Goal: Task Accomplishment & Management: Complete application form

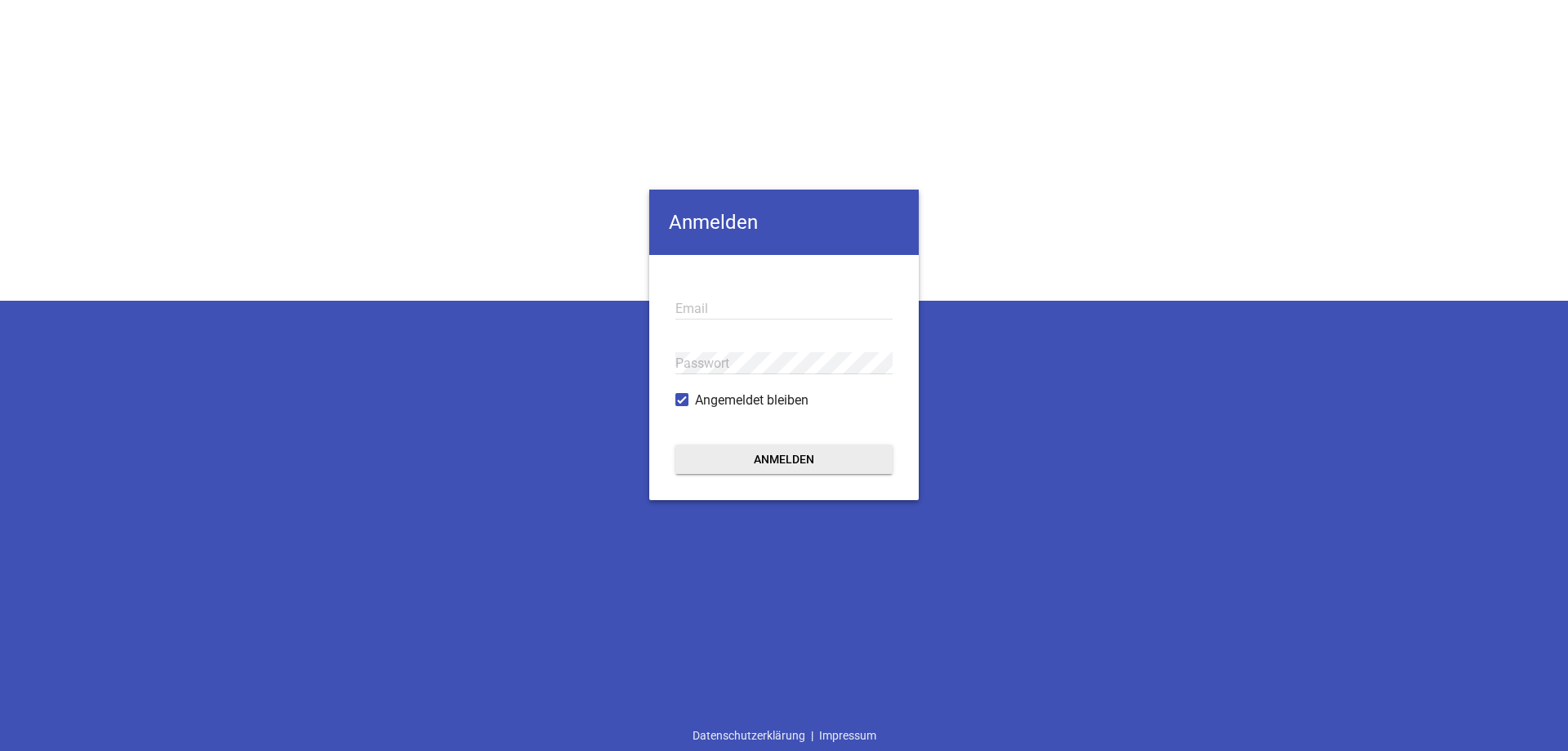
click at [722, 305] on input "email" at bounding box center [784, 309] width 218 height 22
type input "[EMAIL_ADDRESS][DOMAIN_NAME]"
click at [676, 444] on button "Anmelden" at bounding box center [784, 459] width 218 height 29
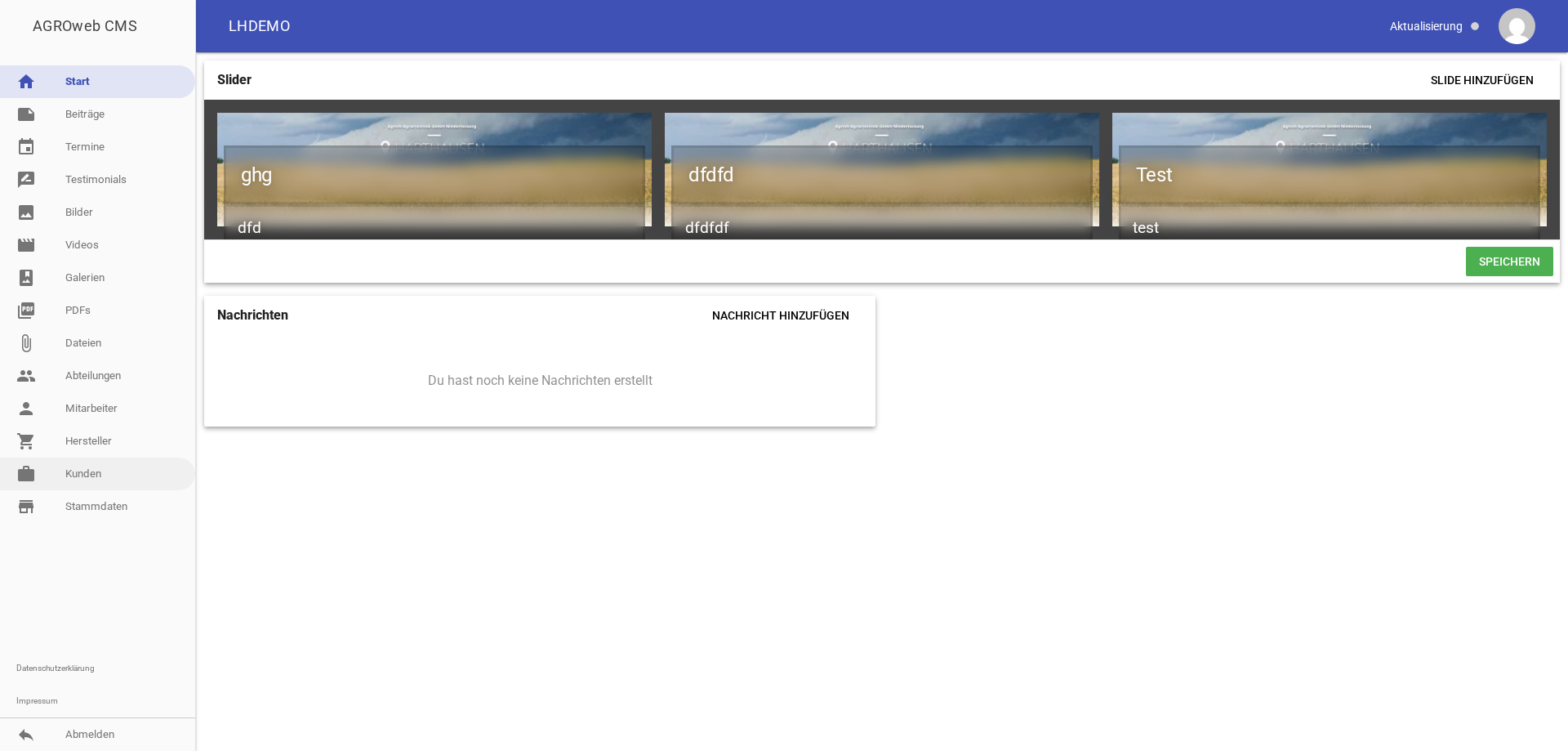
click at [84, 469] on link "work [PERSON_NAME]" at bounding box center [98, 474] width 195 height 32
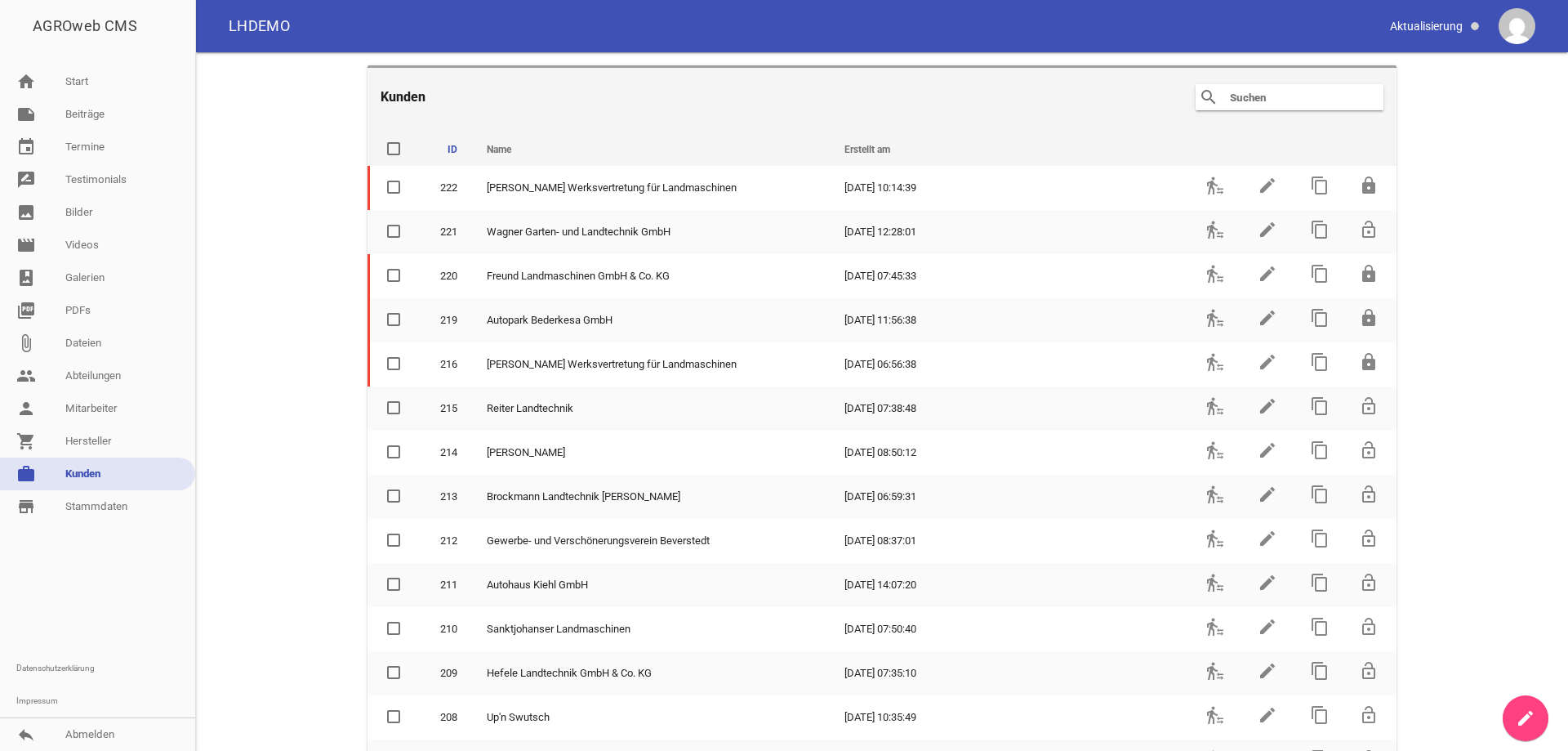
click at [1520, 712] on icon "create" at bounding box center [1526, 718] width 20 height 20
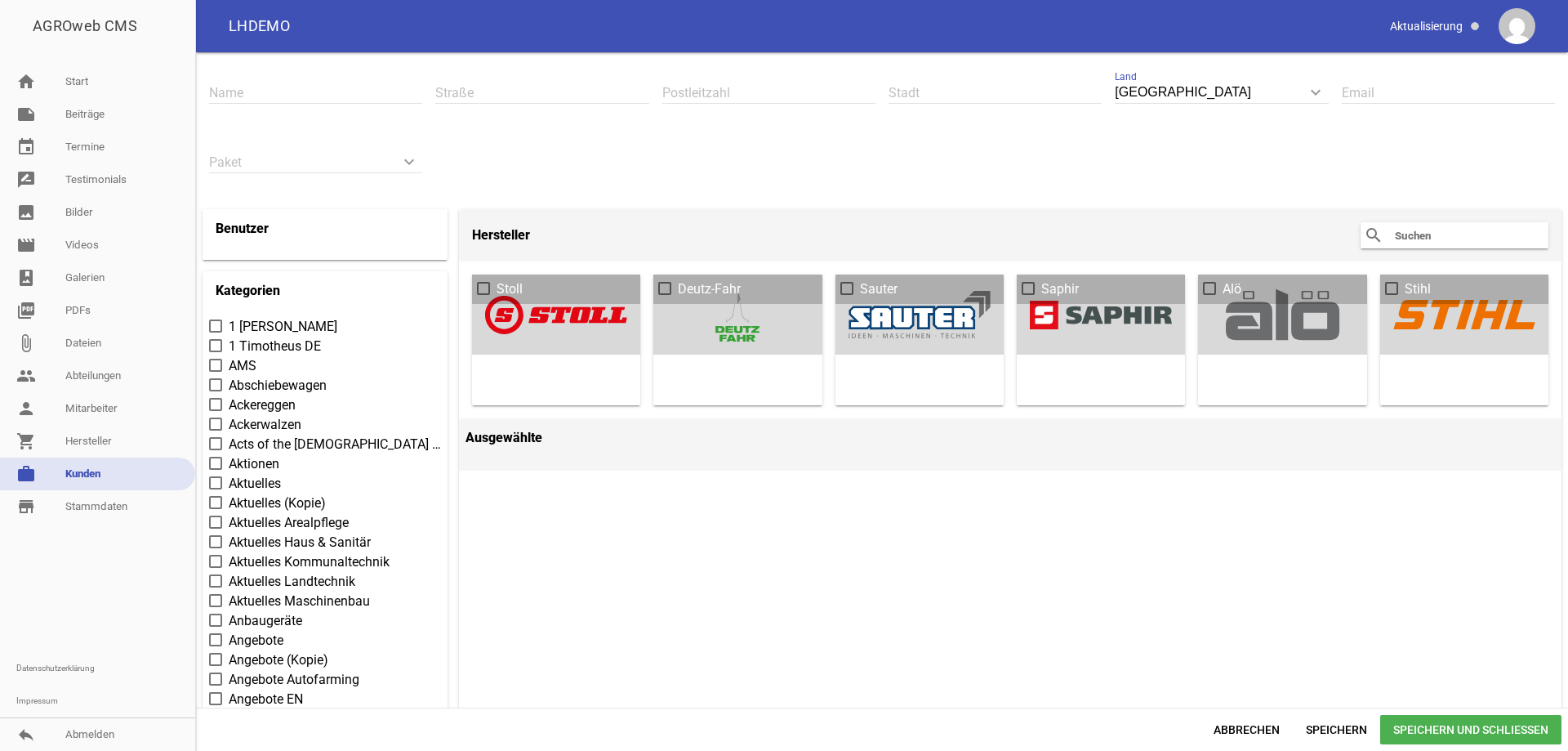
click at [273, 93] on input "text" at bounding box center [315, 93] width 213 height 22
type input "[GEOGRAPHIC_DATA]"
click at [497, 90] on input "text" at bounding box center [542, 93] width 213 height 22
paste input "[STREET_ADDRESS]"
type input "[STREET_ADDRESS]"
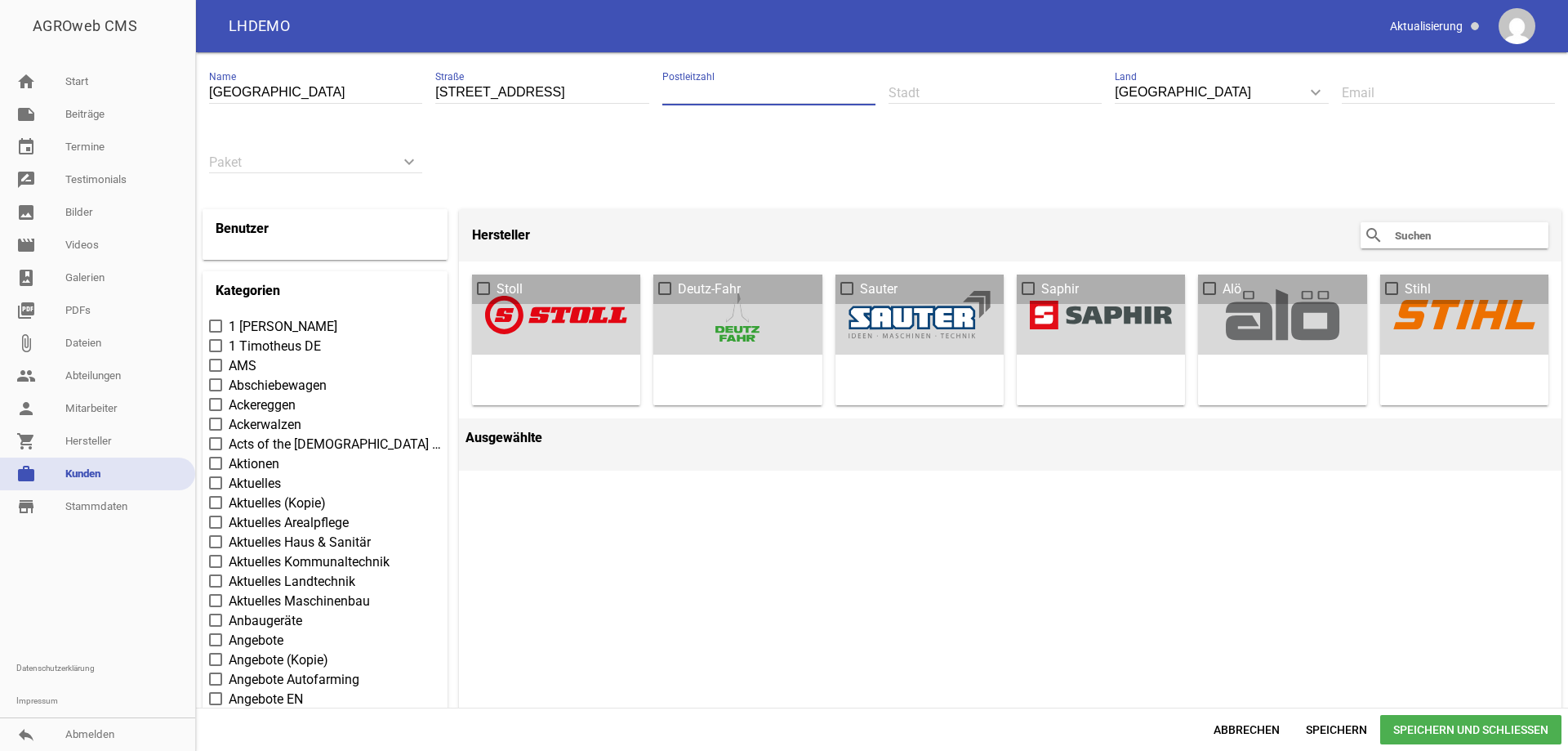
click at [725, 92] on input "text" at bounding box center [769, 93] width 213 height 22
paste input "48488"
type input "48488"
click at [923, 92] on input "text" at bounding box center [995, 93] width 213 height 22
paste input "Emsbüren"
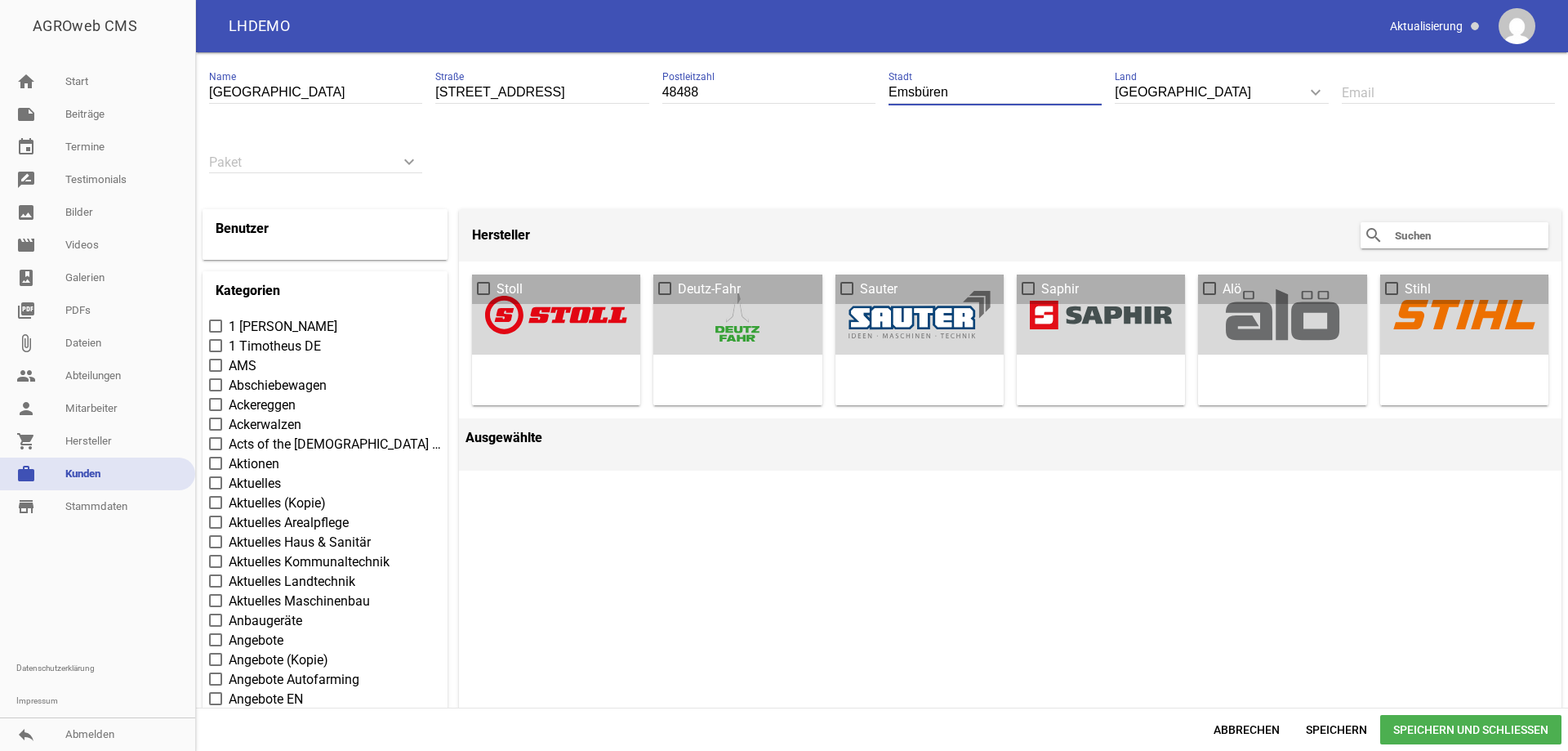
type input "Emsbüren"
click at [922, 154] on div "[GEOGRAPHIC_DATA] Name [STREET_ADDRESS] Postleitzahl [GEOGRAPHIC_DATA] Stadt [G…" at bounding box center [882, 128] width 1359 height 139
click at [1358, 92] on input "text" at bounding box center [1449, 93] width 213 height 22
paste input "[EMAIL_ADDRESS][DOMAIN_NAME]"
type input "[EMAIL_ADDRESS][DOMAIN_NAME]"
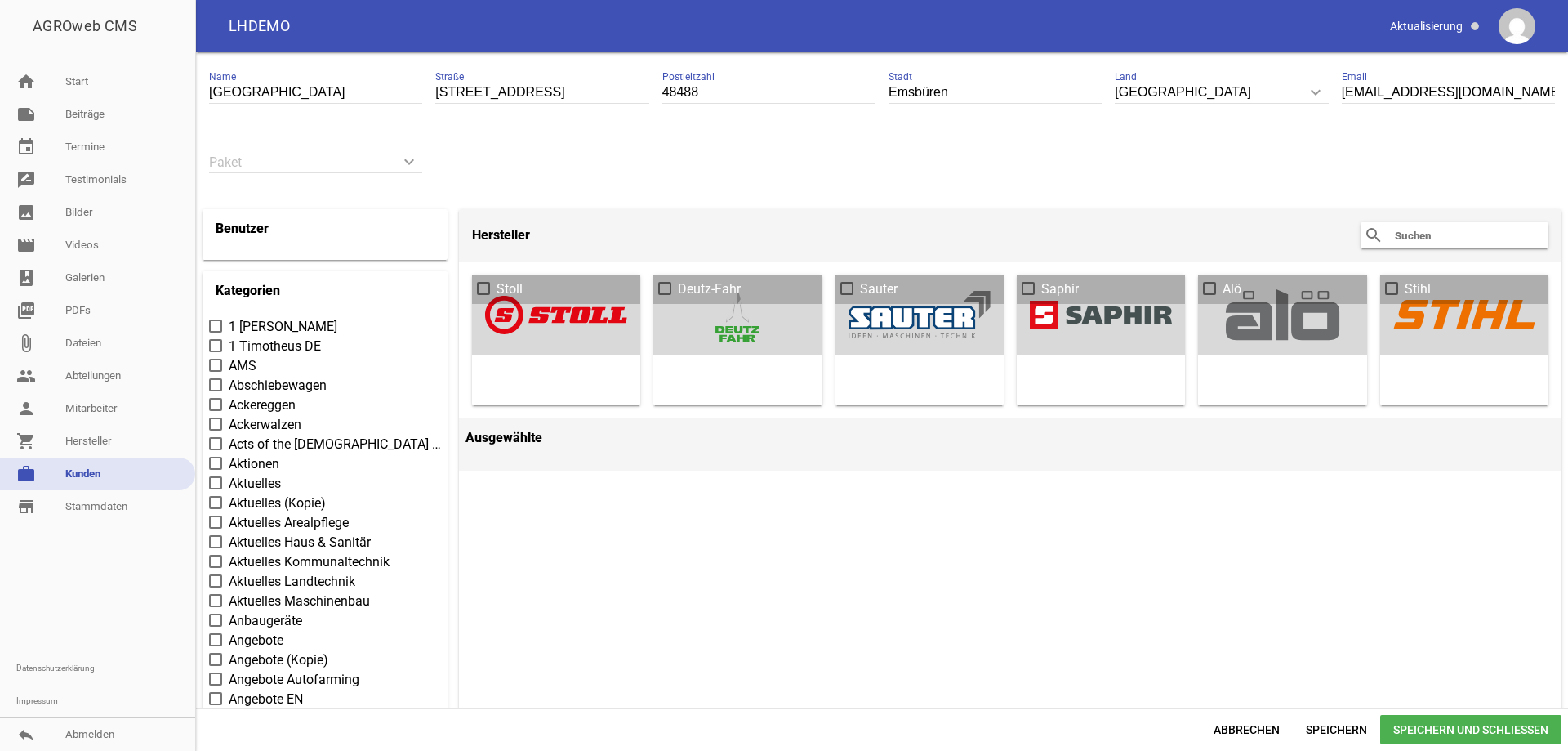
click at [785, 173] on div "[GEOGRAPHIC_DATA] Name [STREET_ADDRESS] Postleitzahl [GEOGRAPHIC_DATA] Stadt [G…" at bounding box center [882, 128] width 1359 height 139
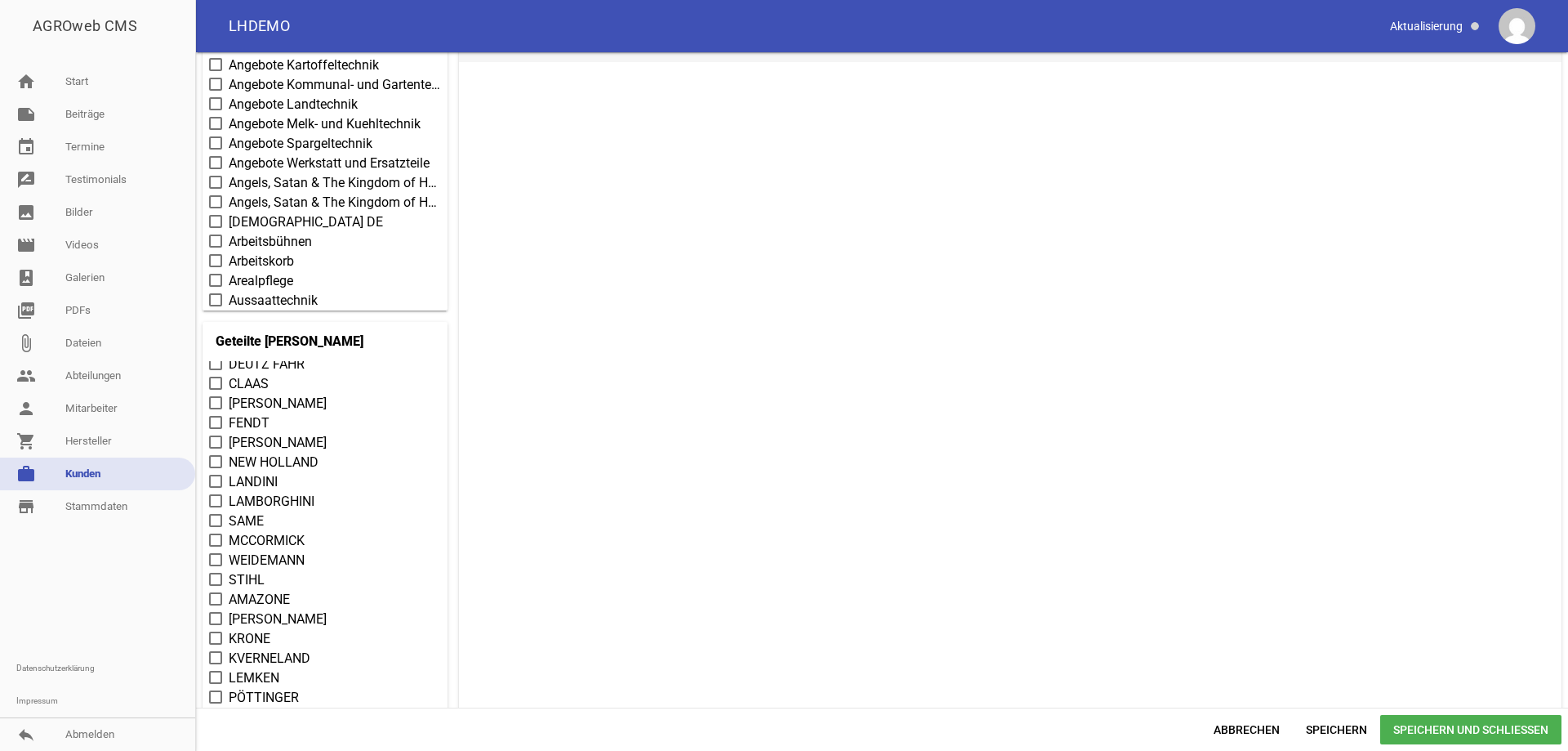
scroll to position [82, 0]
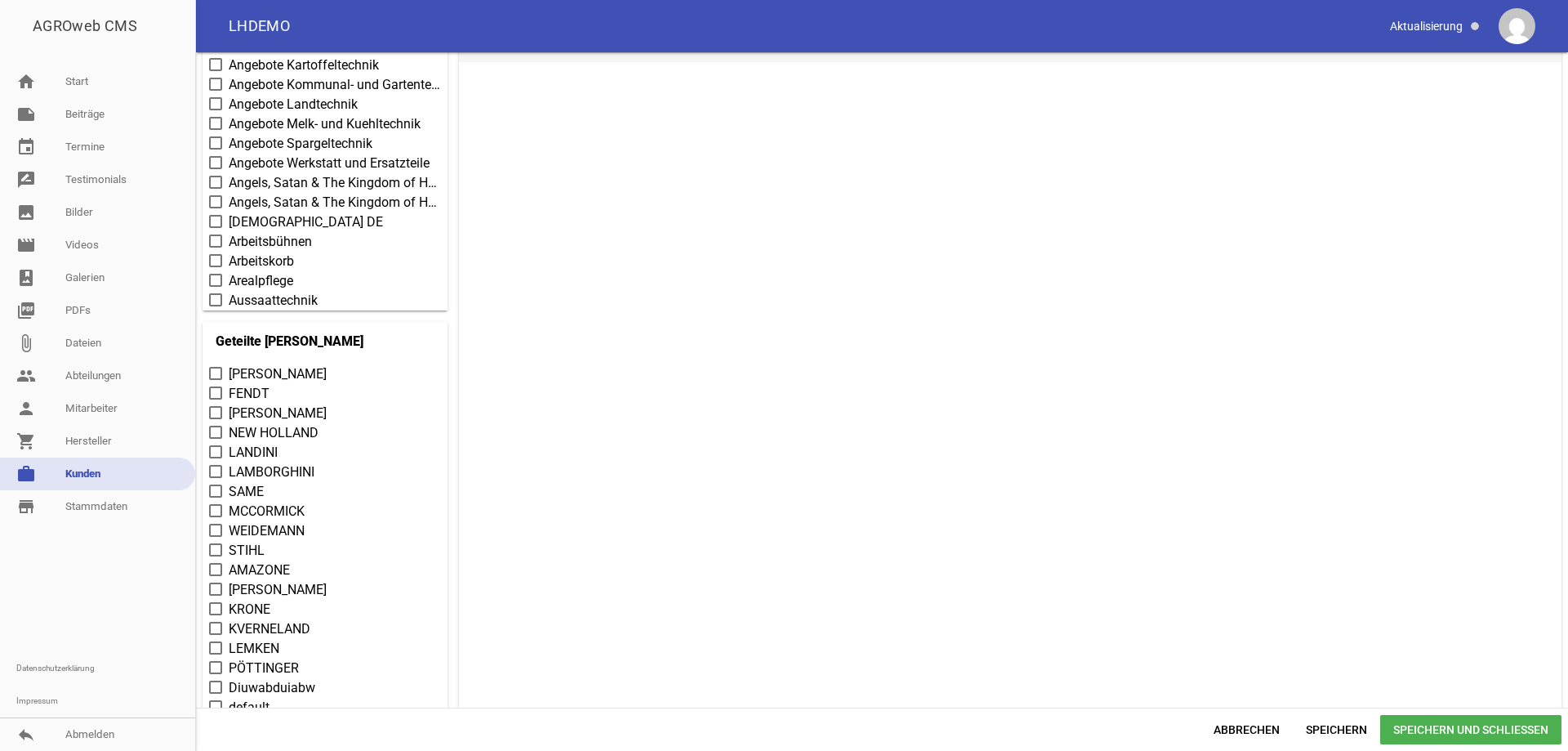
click at [222, 605] on span at bounding box center [215, 608] width 13 height 13
click at [228, 600] on input "KRONE" at bounding box center [228, 600] width 0 height 0
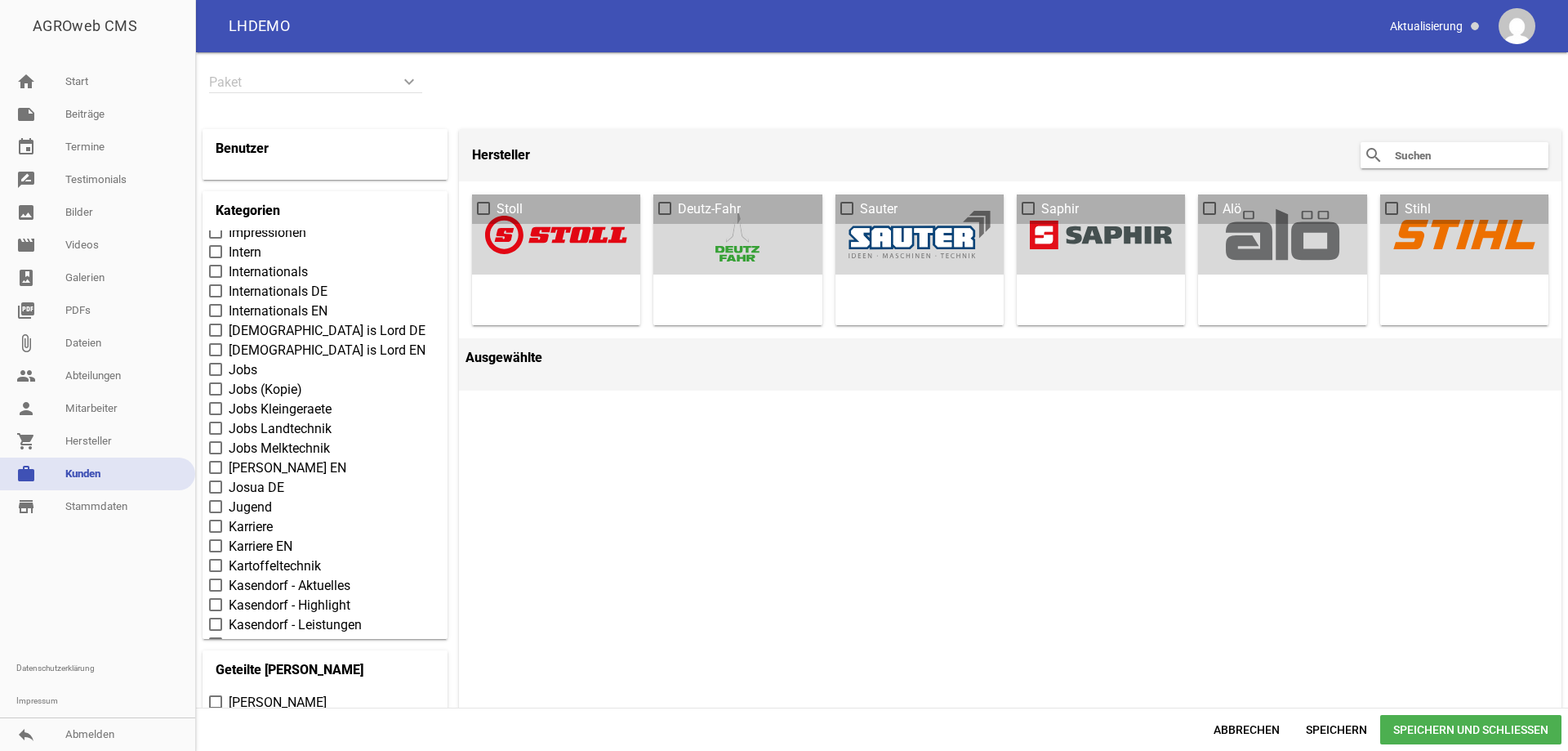
scroll to position [3595, 0]
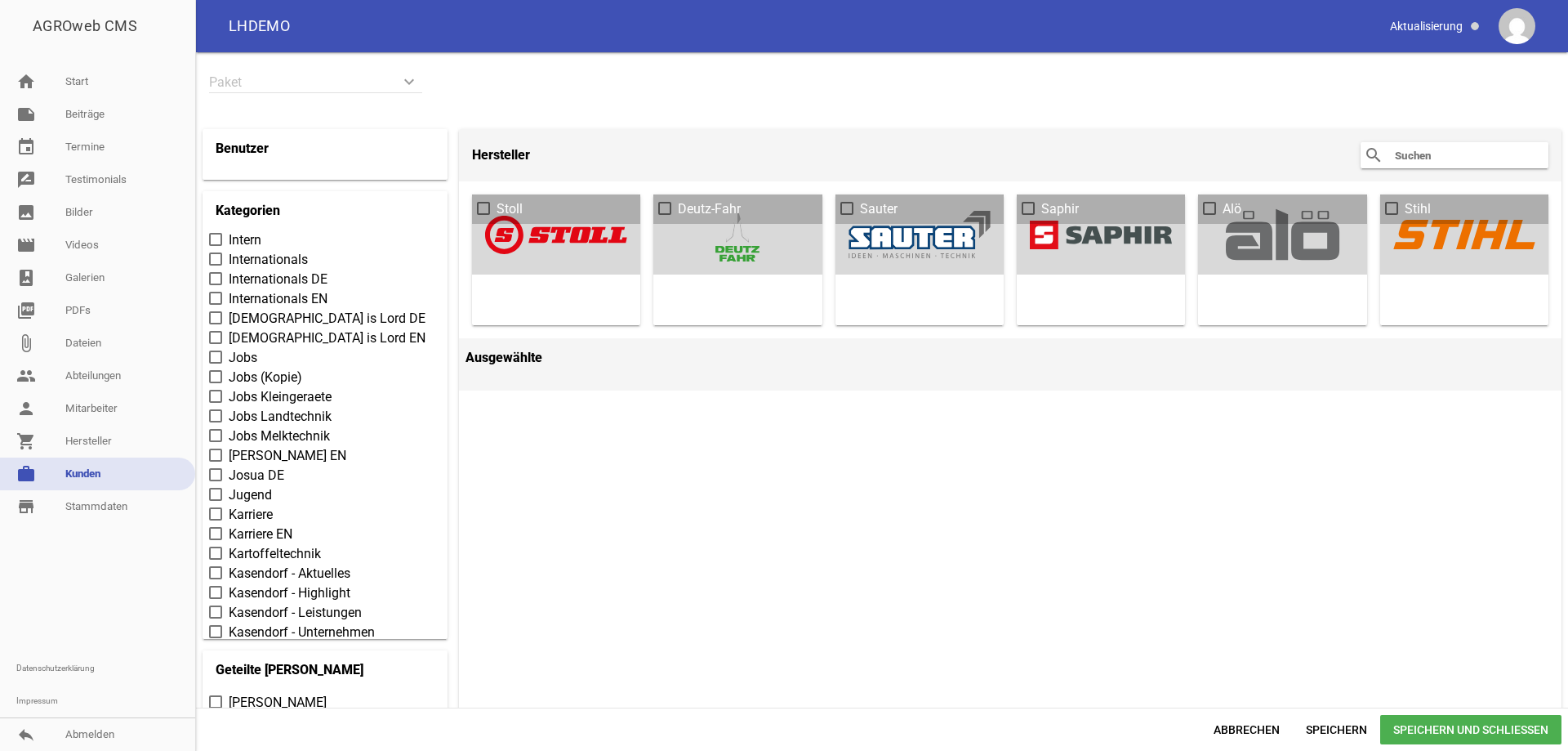
click at [215, 513] on span at bounding box center [216, 514] width 11 height 10
click at [228, 505] on input "Karriere" at bounding box center [228, 505] width 0 height 0
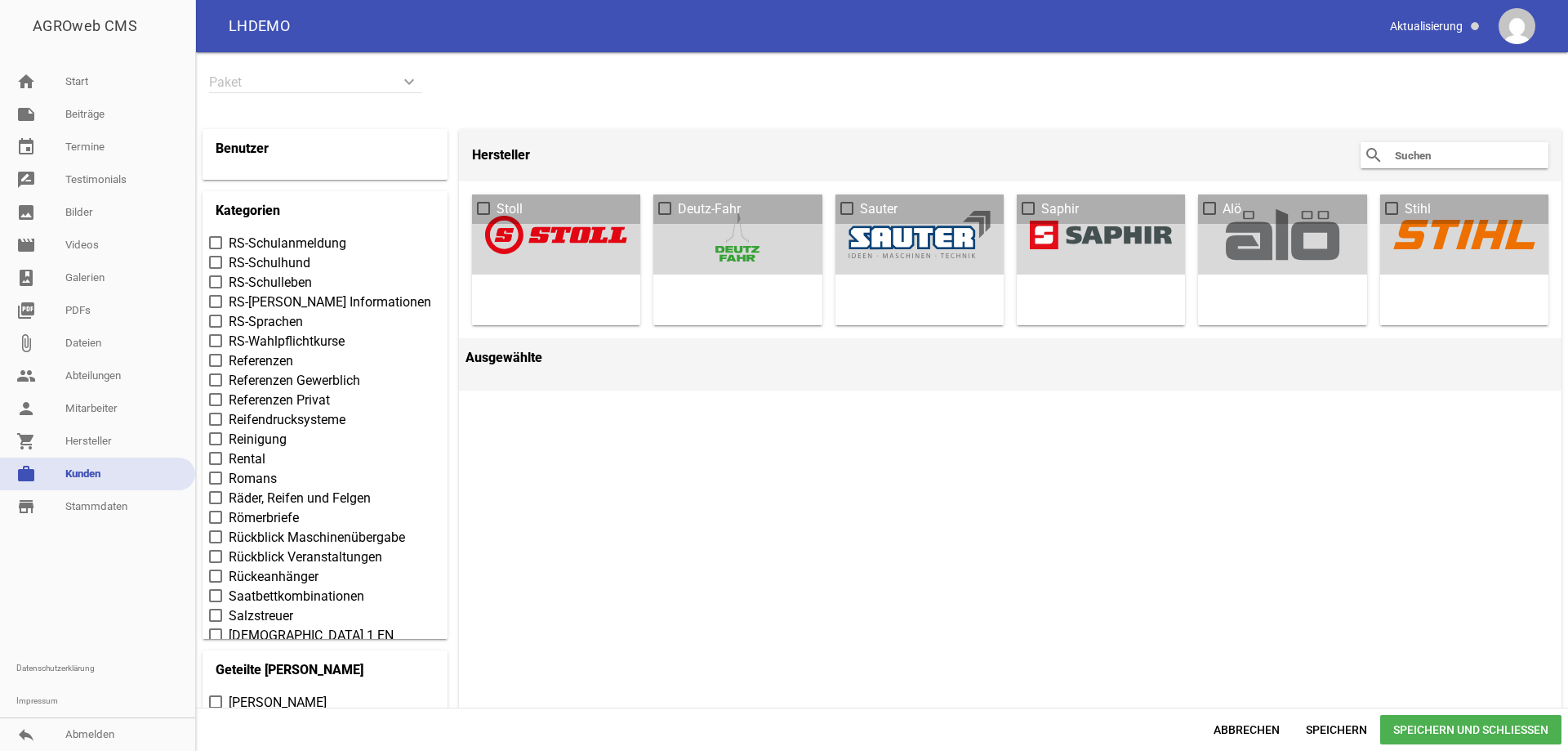
scroll to position [5720, 0]
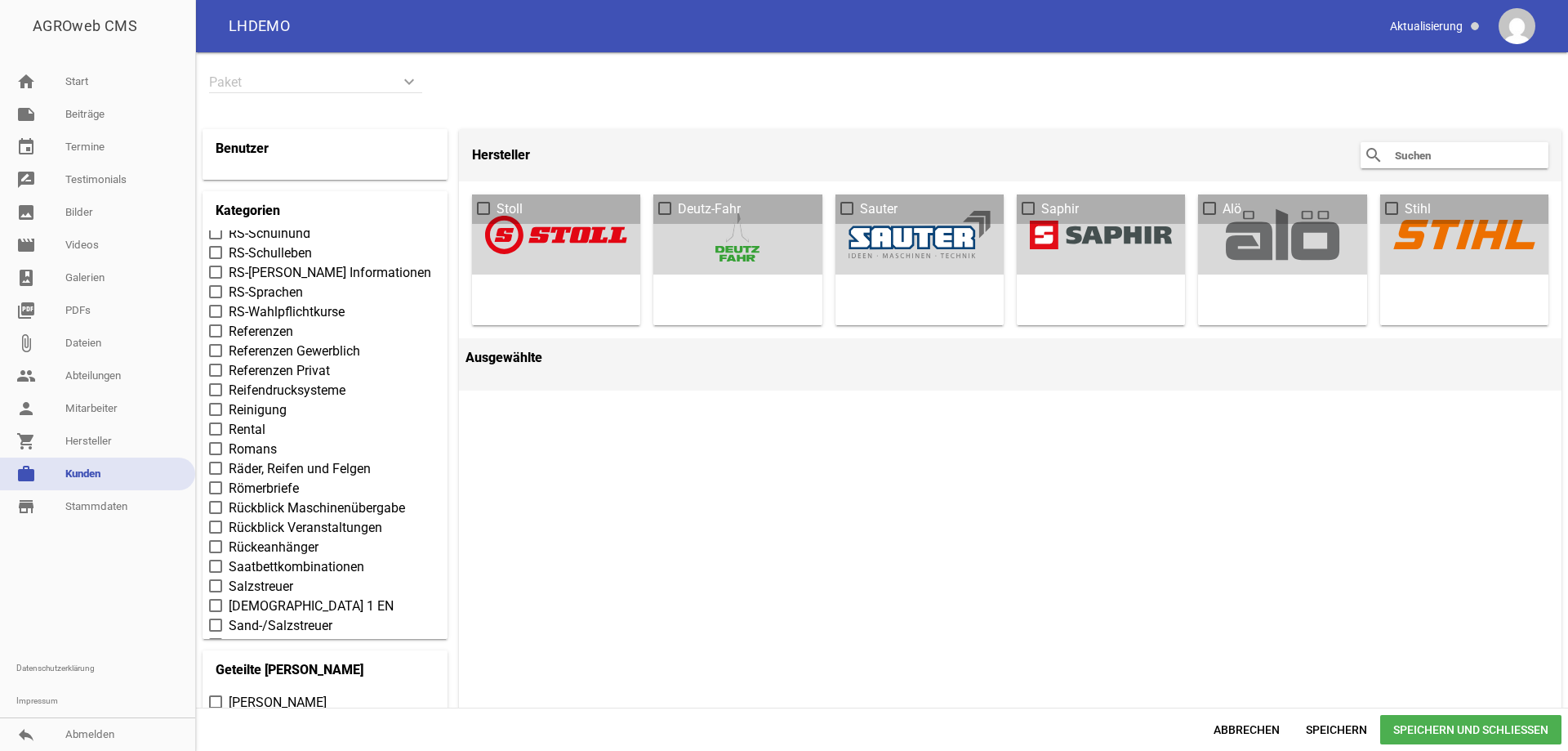
click at [217, 524] on span at bounding box center [216, 527] width 11 height 10
click at [228, 518] on input "Rückblick Veranstaltungen" at bounding box center [228, 518] width 0 height 0
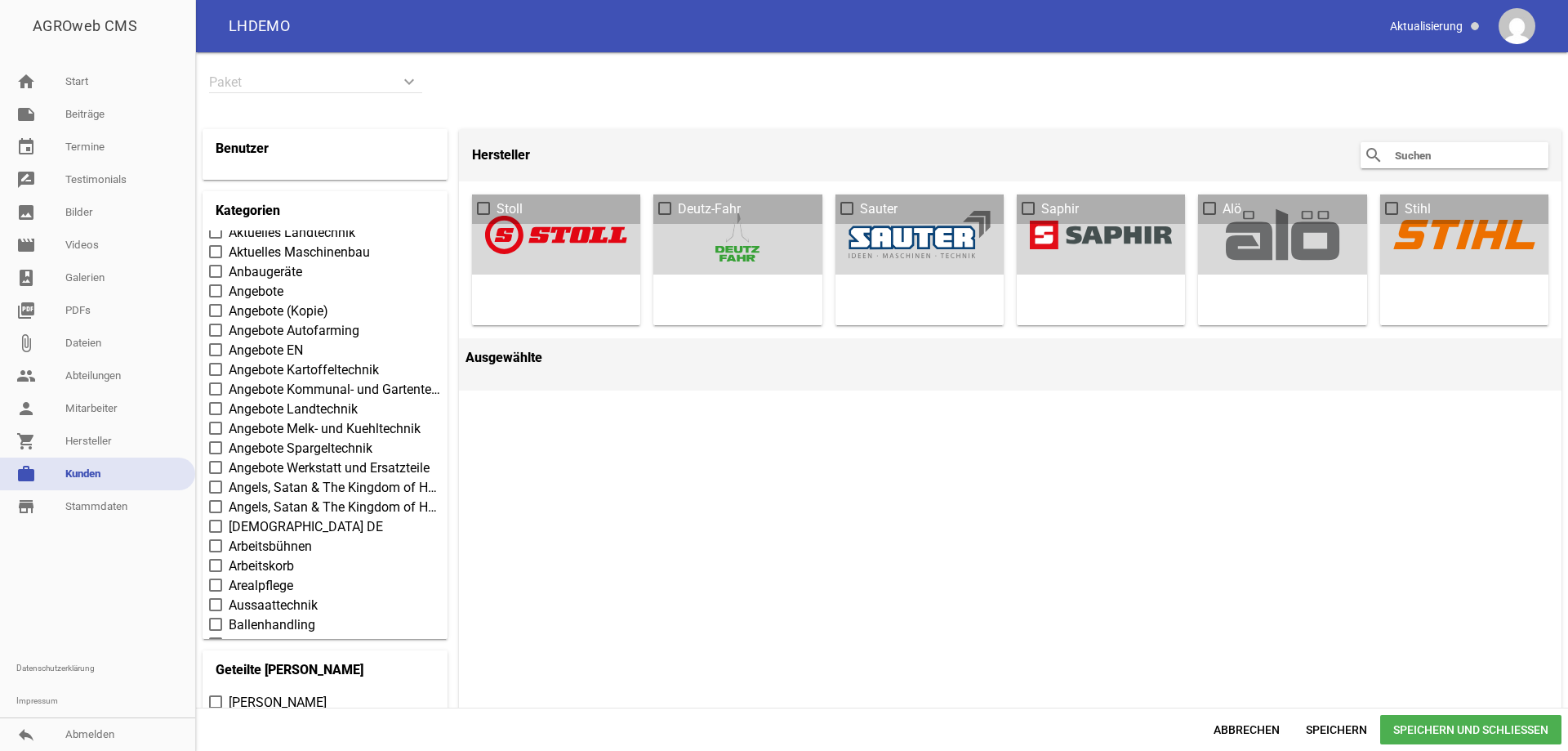
scroll to position [0, 0]
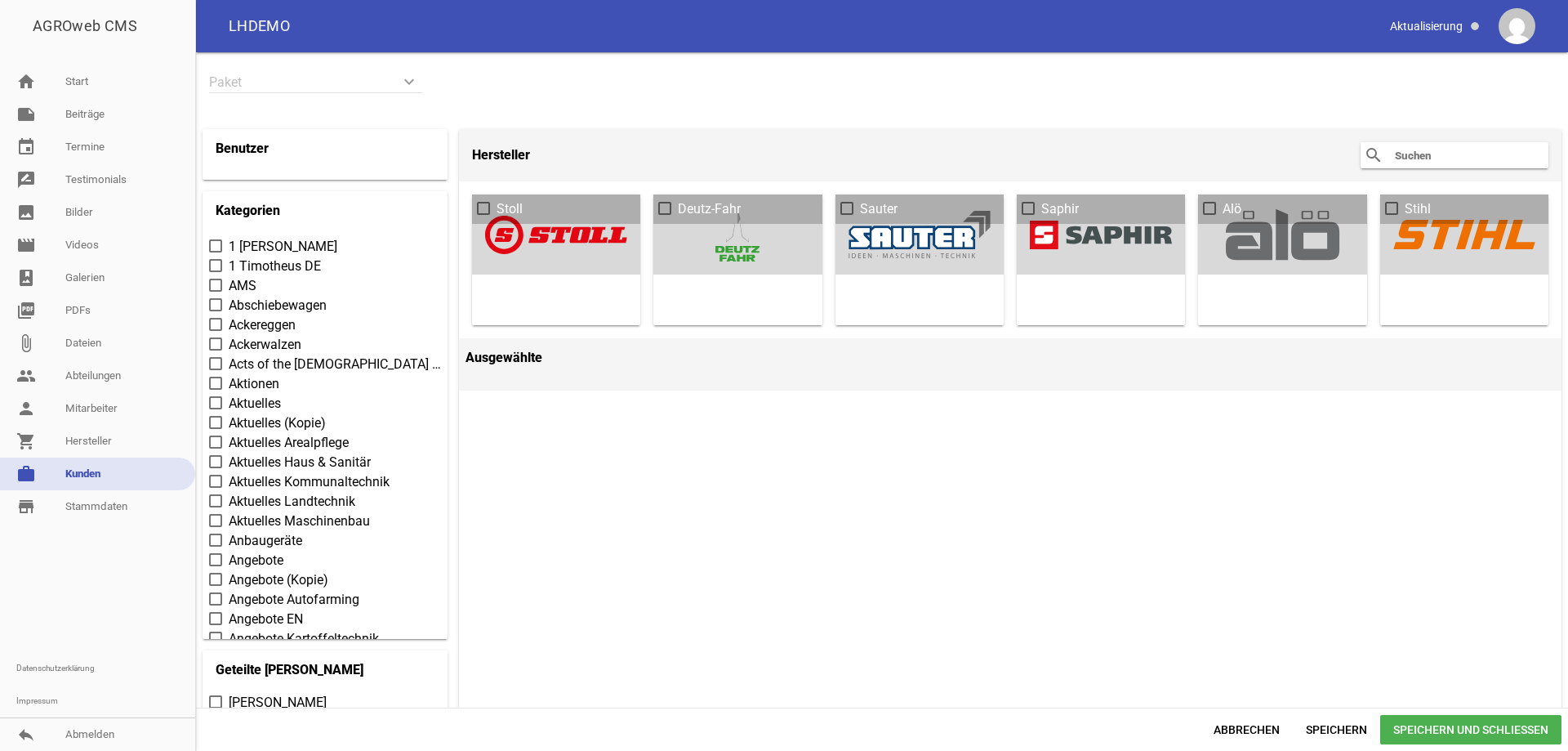
click at [216, 402] on span at bounding box center [216, 402] width 11 height 10
click at [228, 394] on input "Aktuelles" at bounding box center [228, 394] width 0 height 0
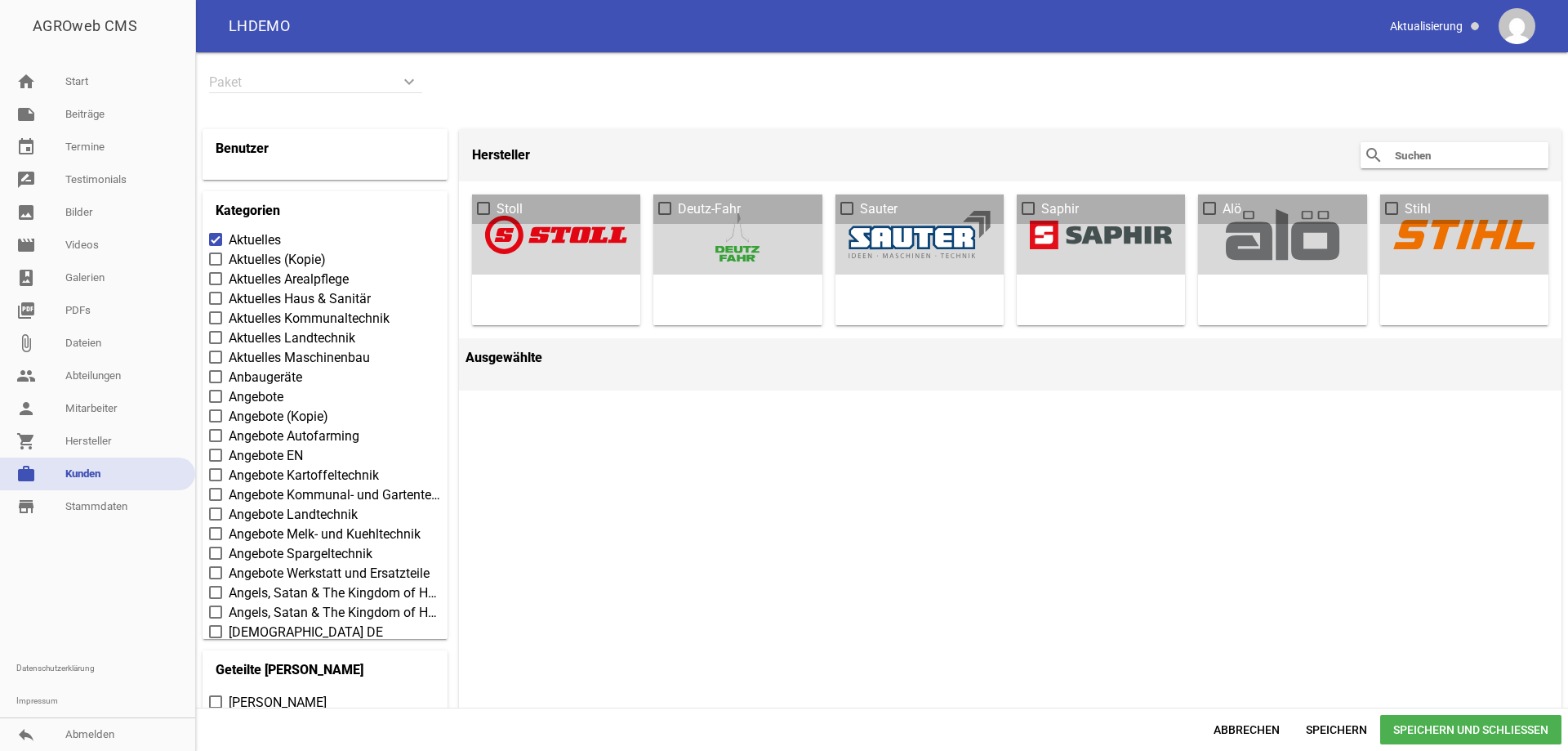
scroll to position [245, 0]
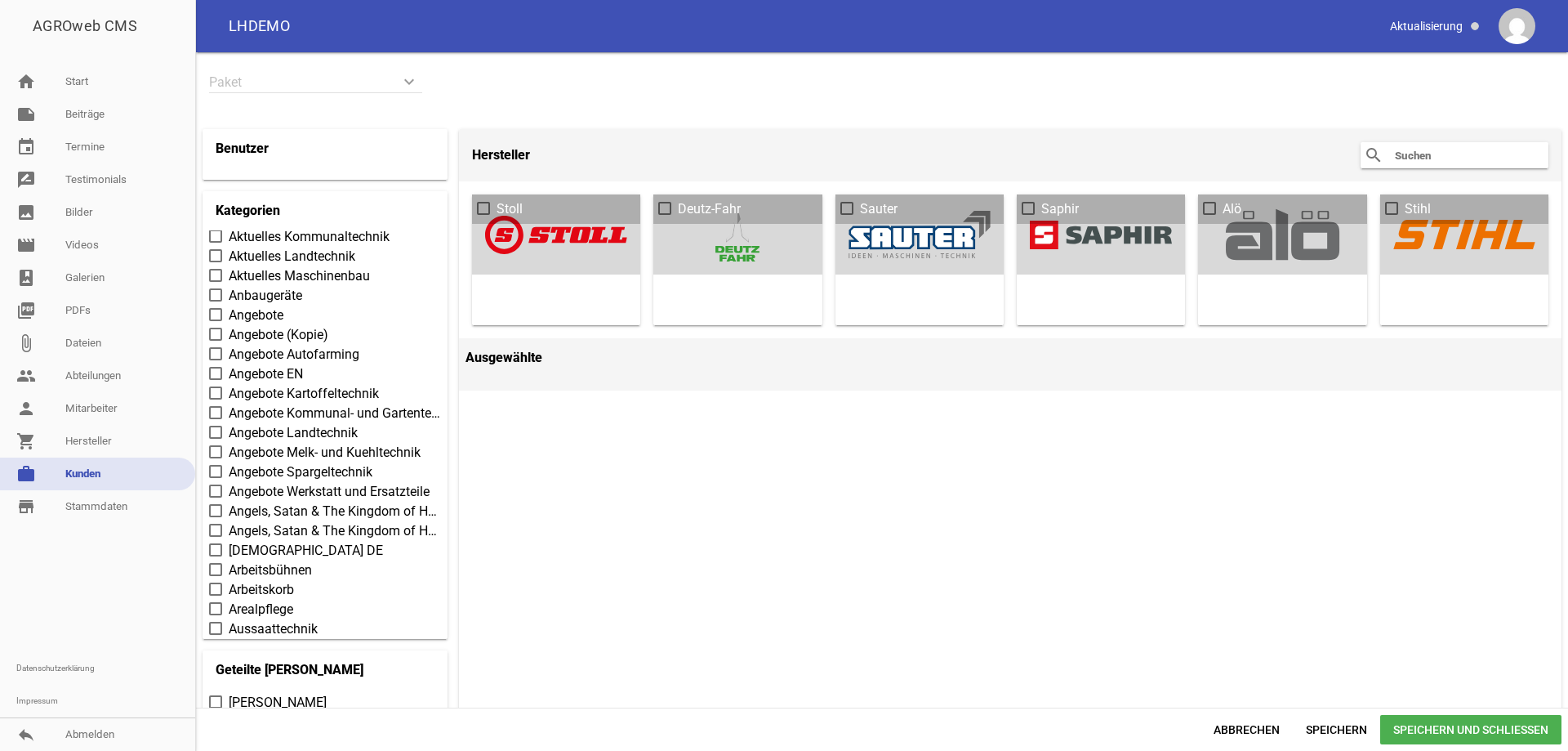
click at [399, 83] on icon "keyboard_arrow_down" at bounding box center [409, 81] width 26 height 26
click at [399, 83] on input "keyboard_arrow_down" at bounding box center [315, 82] width 213 height 22
click at [246, 232] on li "Ultra plan" at bounding box center [315, 237] width 213 height 39
type input "Ultra plan"
click at [553, 81] on div "[GEOGRAPHIC_DATA] Name [STREET_ADDRESS] Postleitzahl [GEOGRAPHIC_DATA] Stadt [G…" at bounding box center [882, 48] width 1359 height 139
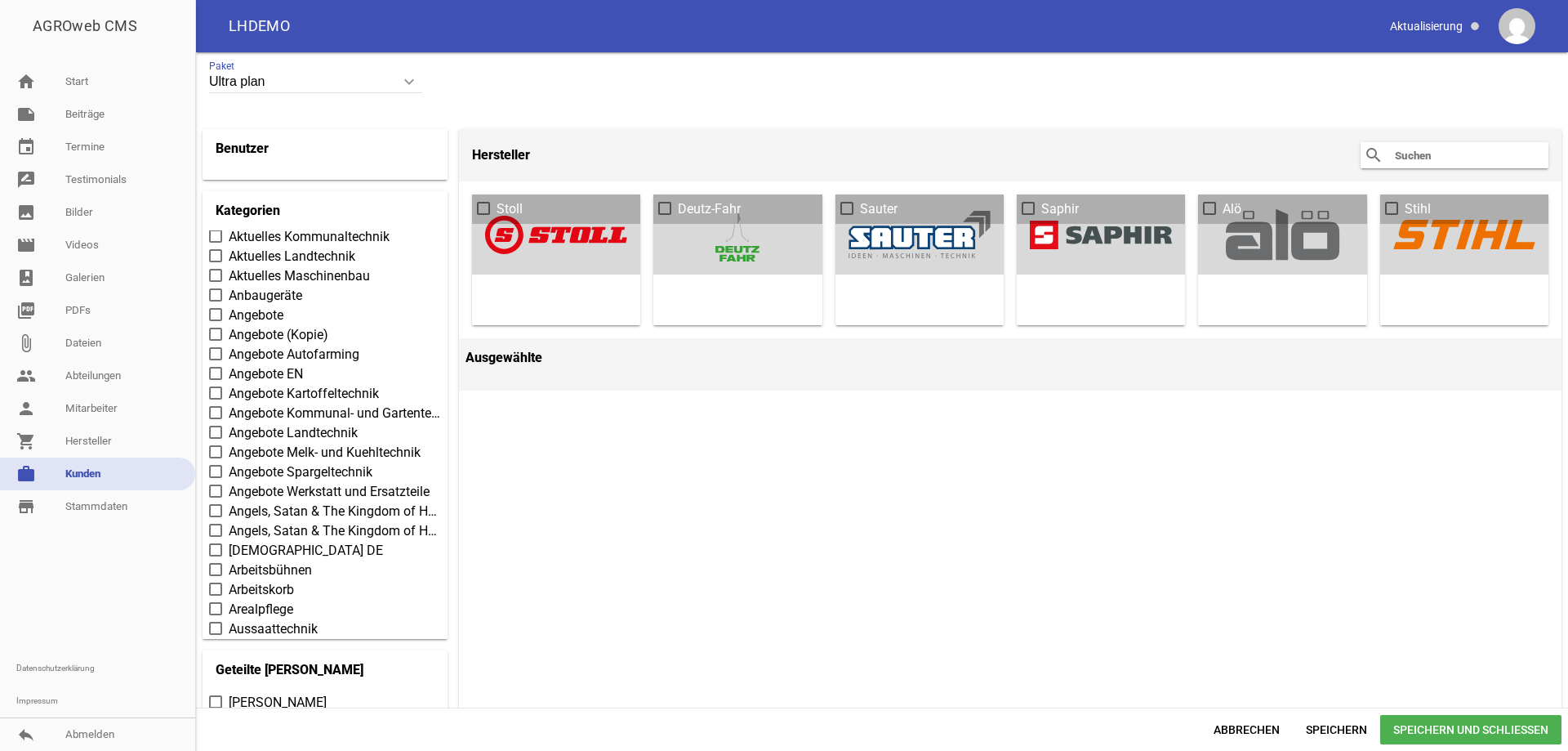
click at [1450, 728] on span "Speichern und Schließen" at bounding box center [1471, 730] width 182 height 29
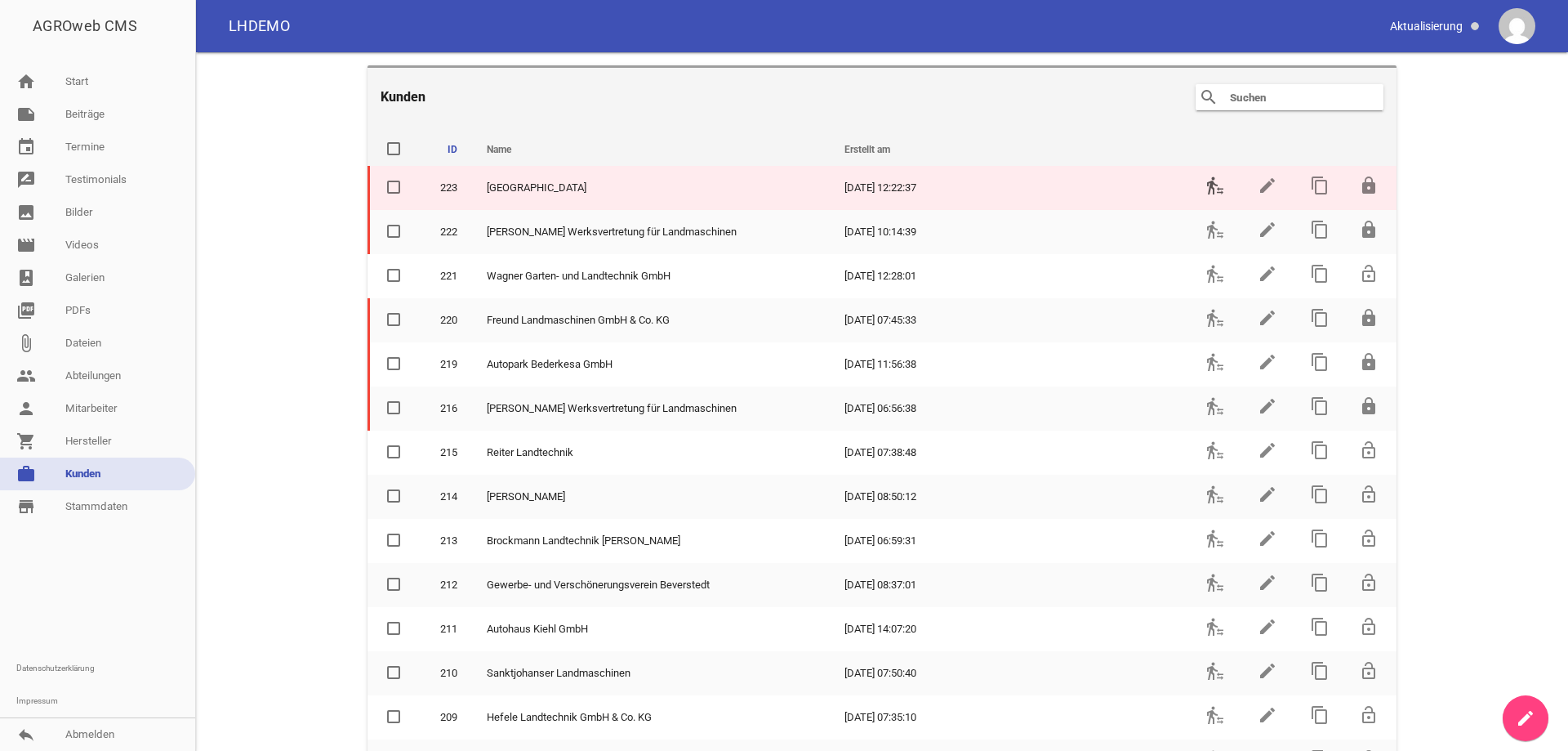
click at [1206, 183] on icon "transfer_within_a_station" at bounding box center [1216, 186] width 20 height 20
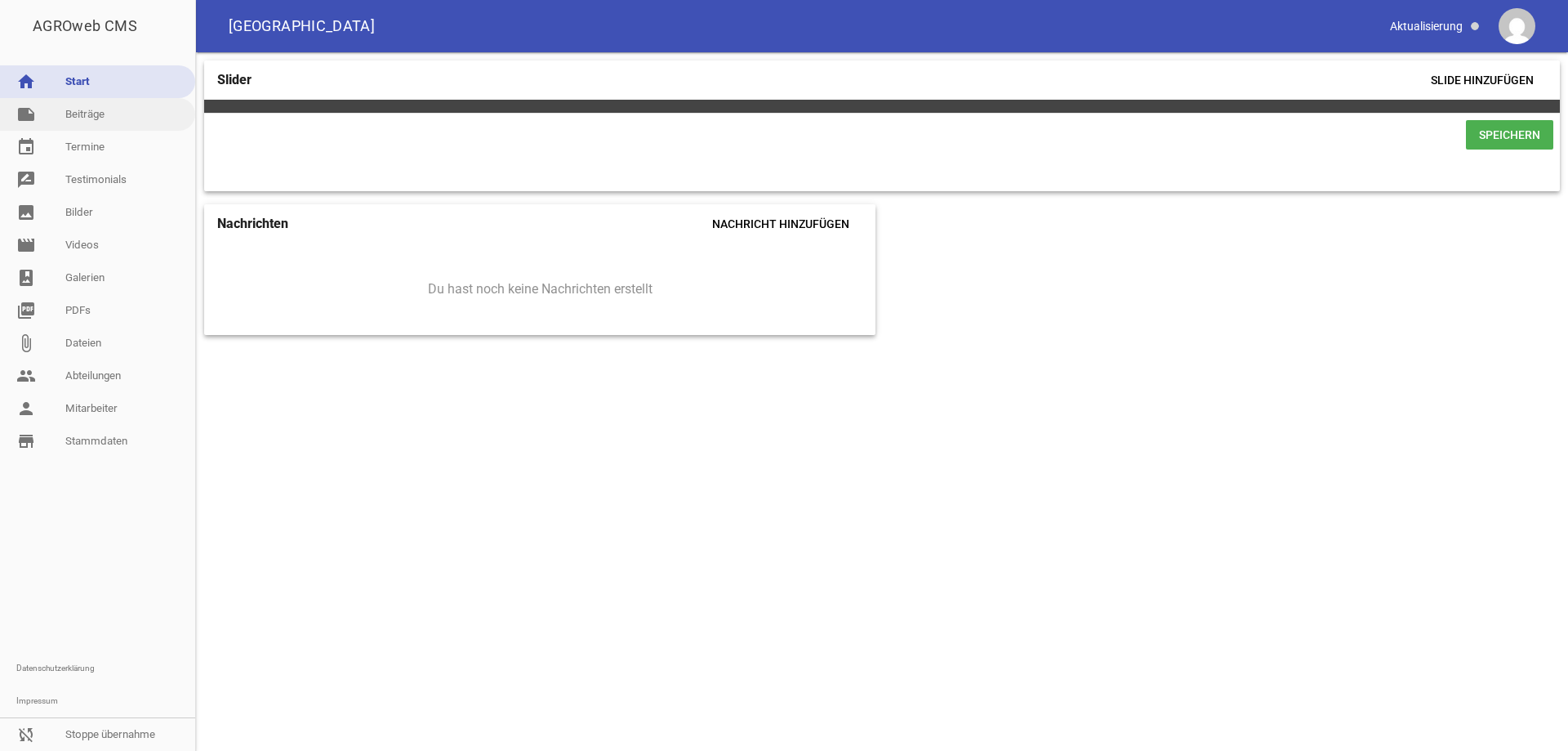
click at [88, 119] on link "note Beiträge" at bounding box center [98, 113] width 195 height 32
